Goal: Ask a question

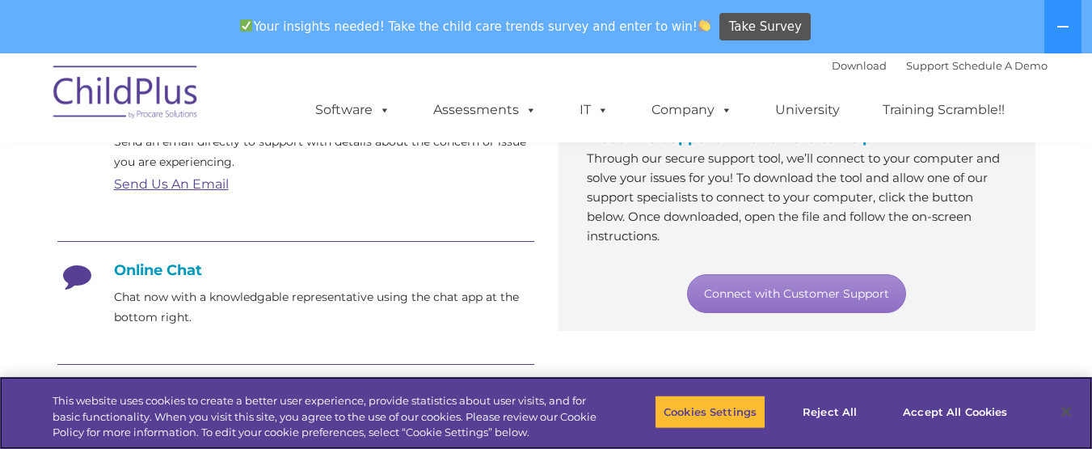
scroll to position [323, 0]
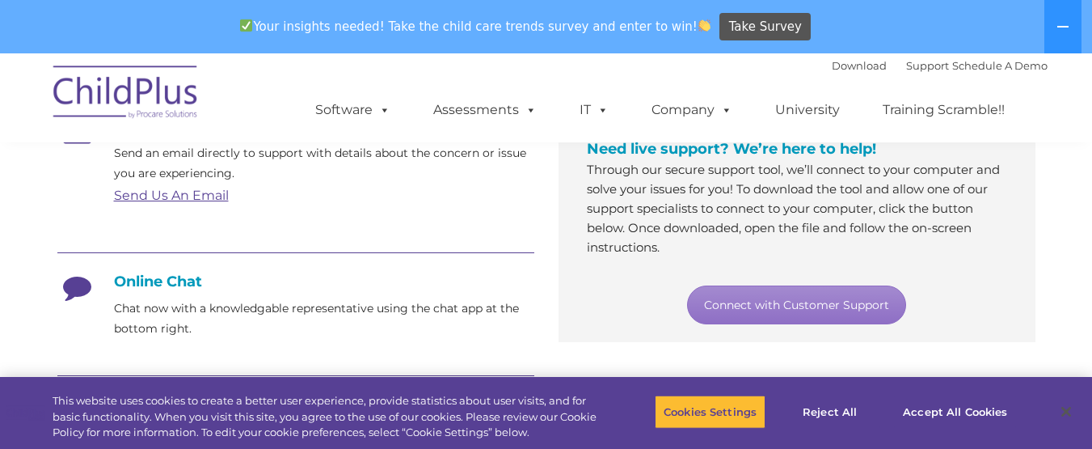
click at [193, 281] on h4 "Online Chat" at bounding box center [295, 281] width 477 height 18
click at [81, 289] on icon at bounding box center [77, 292] width 40 height 40
click at [80, 289] on icon at bounding box center [77, 292] width 40 height 40
click at [837, 296] on link "Connect with Customer Support" at bounding box center [796, 304] width 219 height 39
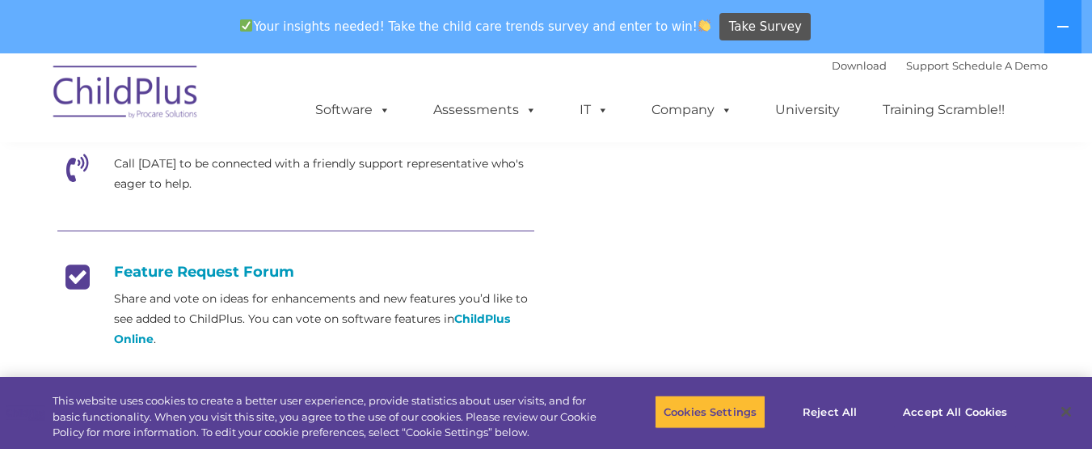
scroll to position [566, 0]
click at [78, 163] on icon at bounding box center [77, 173] width 40 height 40
click at [78, 164] on icon at bounding box center [77, 173] width 40 height 40
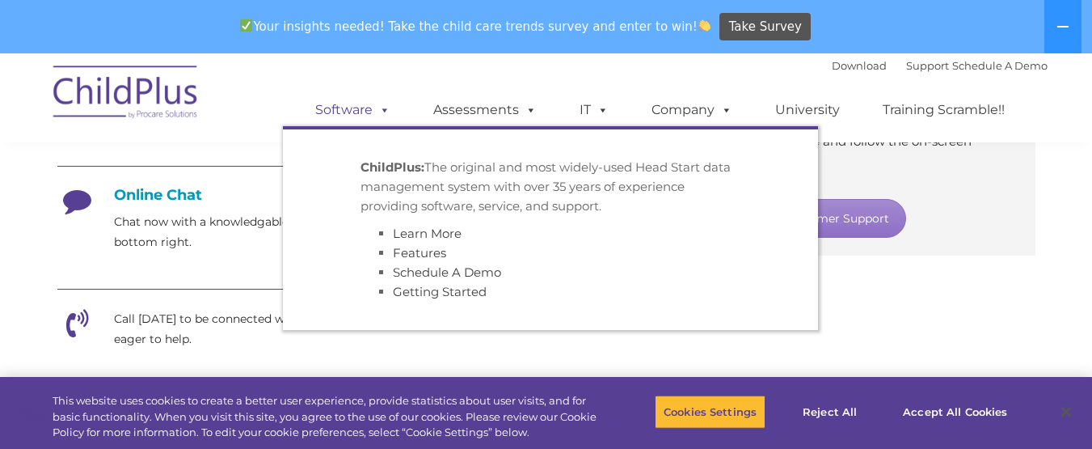
scroll to position [404, 0]
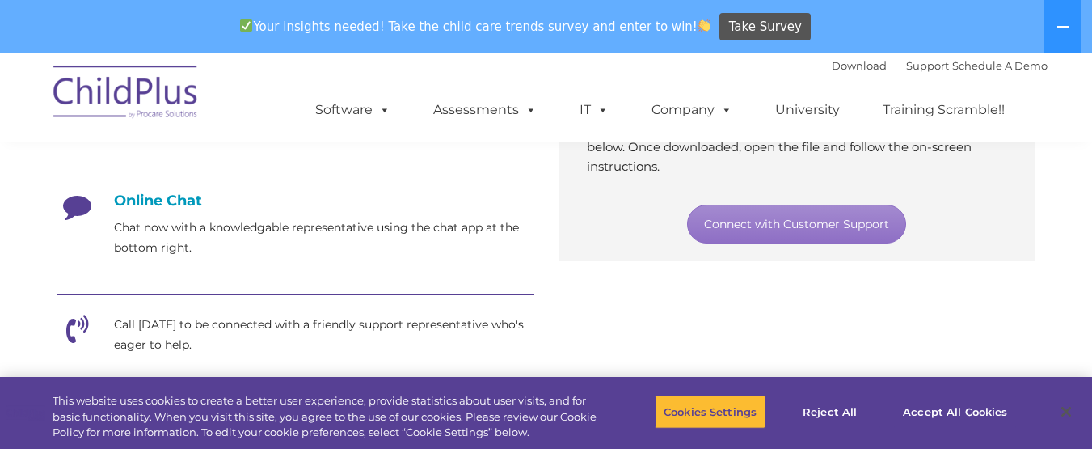
click at [204, 137] on div "Download Support | Schedule A Demo  MENU MENU Software ChildPlus: The original…" at bounding box center [546, 97] width 1002 height 89
click at [187, 200] on h4 "Online Chat" at bounding box center [295, 201] width 477 height 18
click at [150, 230] on p "Chat now with a knowledgable representative using the chat app at the bottom ri…" at bounding box center [324, 237] width 420 height 40
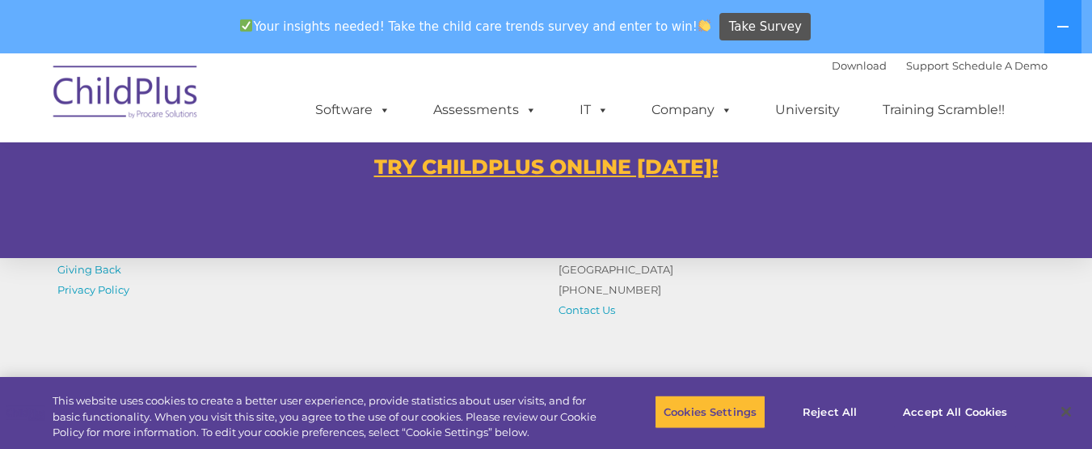
scroll to position [1035, 0]
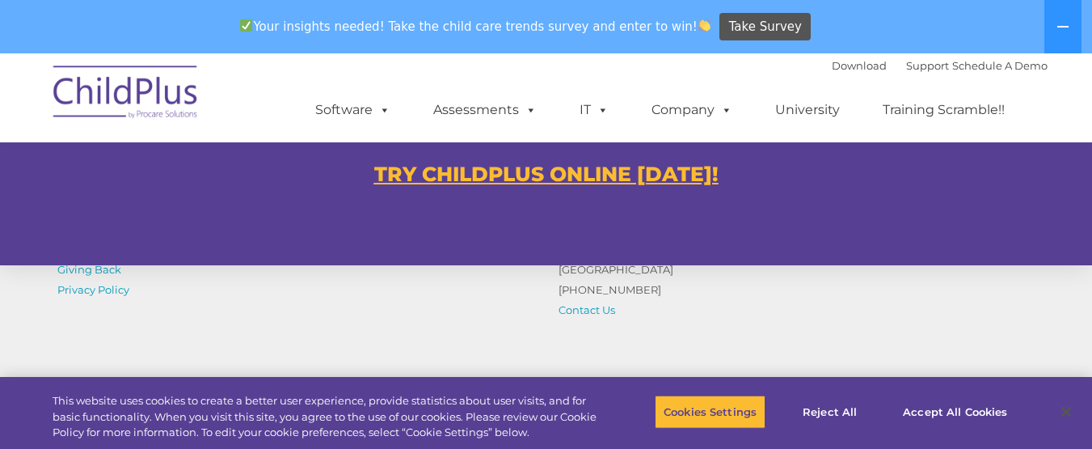
click at [476, 179] on u "TRY CHILDPLUS ONLINE [DATE]!" at bounding box center [546, 174] width 344 height 24
